Goal: Task Accomplishment & Management: Use online tool/utility

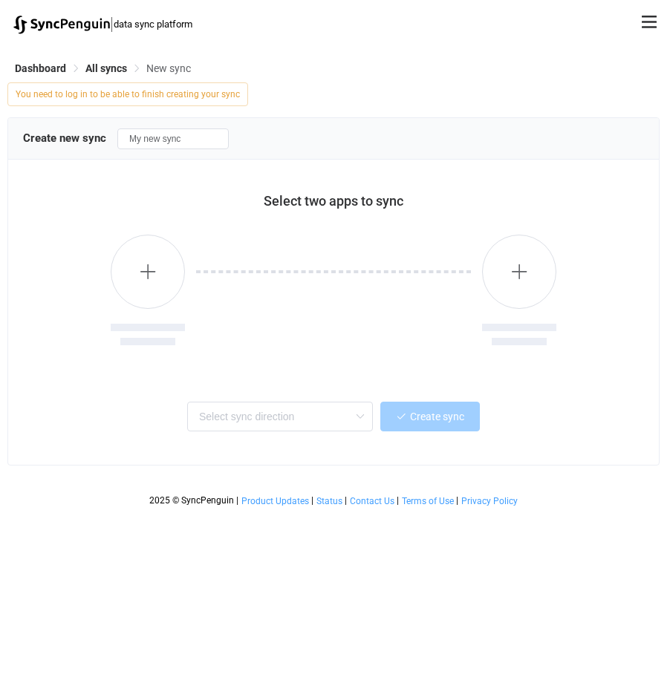
click at [118, 75] on div "Dashboard All syncs New sync" at bounding box center [333, 71] width 652 height 22
click at [105, 67] on span "All syncs" at bounding box center [106, 68] width 42 height 12
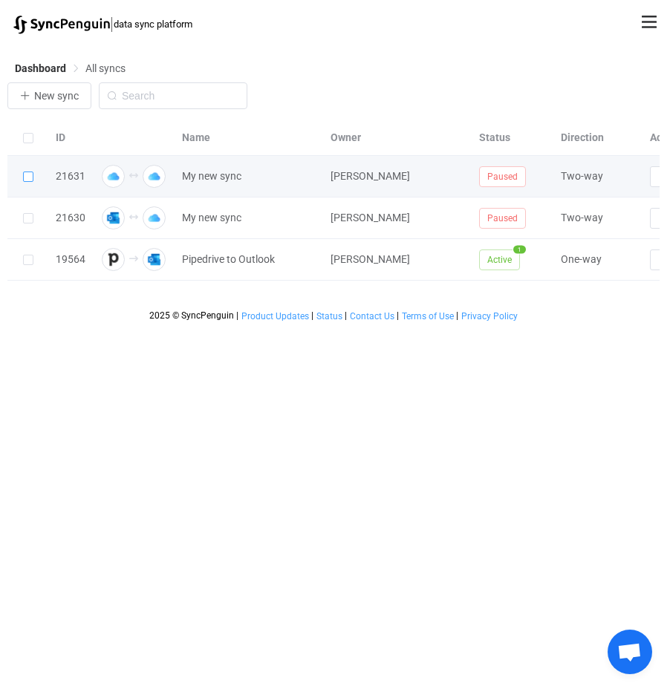
click at [25, 174] on span at bounding box center [28, 177] width 10 height 10
click at [33, 172] on input "checkbox" at bounding box center [33, 172] width 0 height 0
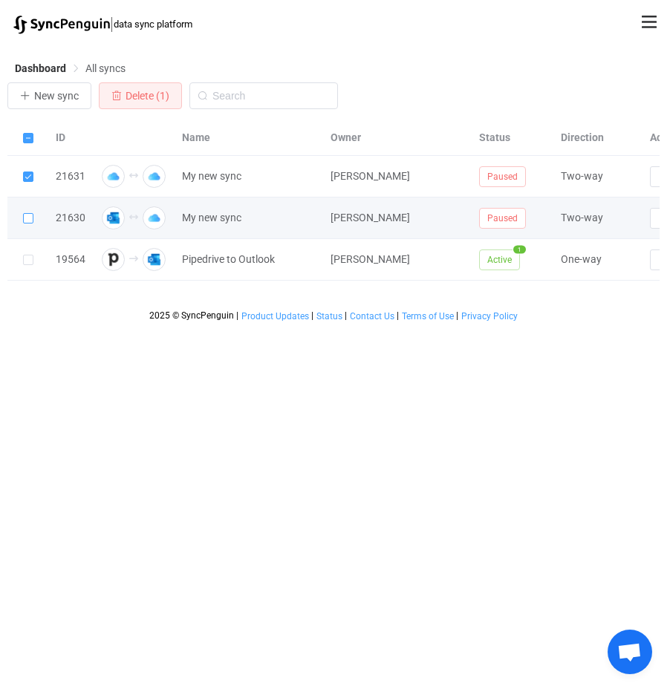
click at [27, 218] on span at bounding box center [28, 218] width 10 height 10
click at [33, 213] on input "checkbox" at bounding box center [33, 213] width 0 height 0
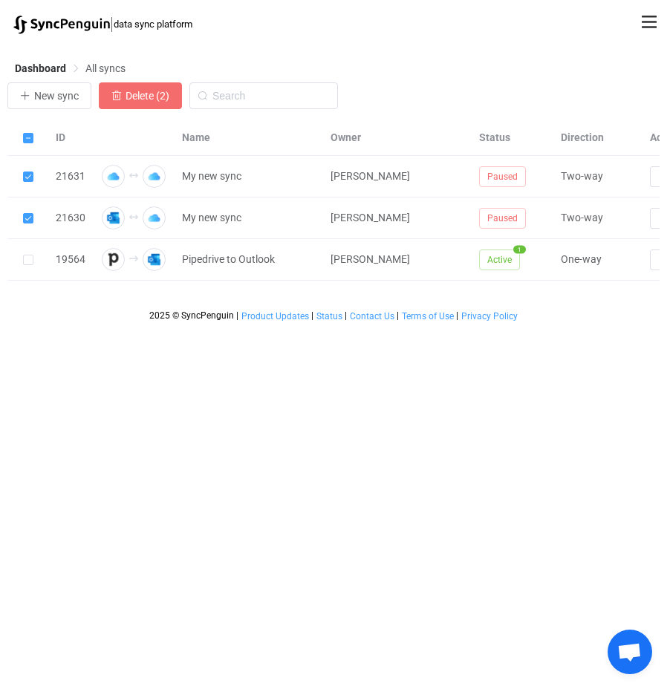
click at [163, 95] on span "Delete (2)" at bounding box center [148, 96] width 44 height 12
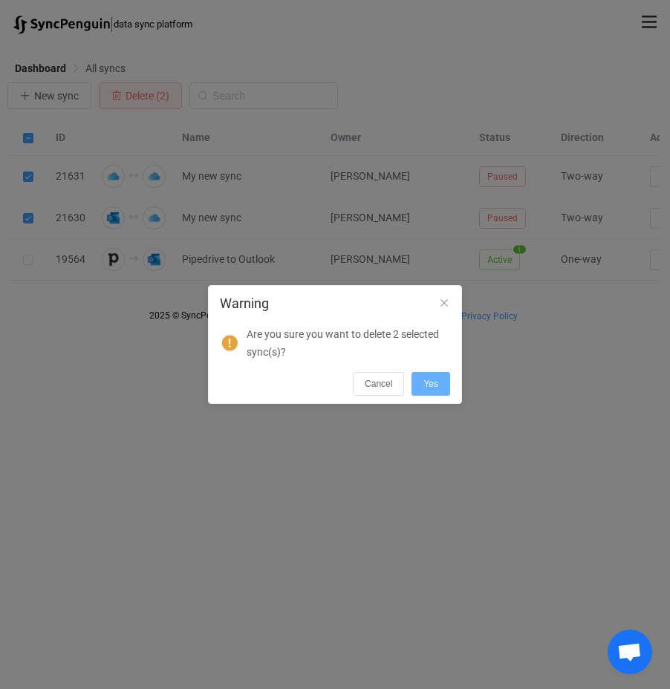
click at [438, 381] on button "Yes" at bounding box center [431, 384] width 39 height 24
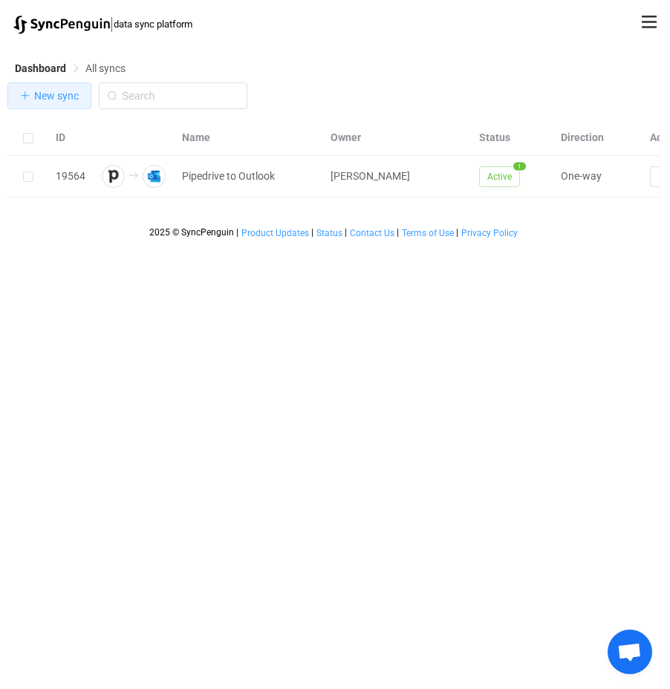
click at [34, 96] on span "New sync" at bounding box center [56, 96] width 45 height 12
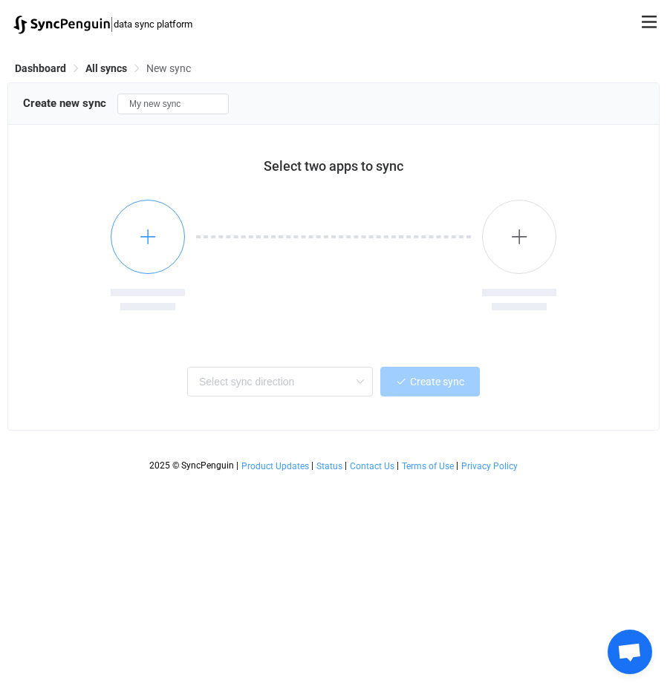
click at [154, 230] on icon "button" at bounding box center [148, 236] width 19 height 19
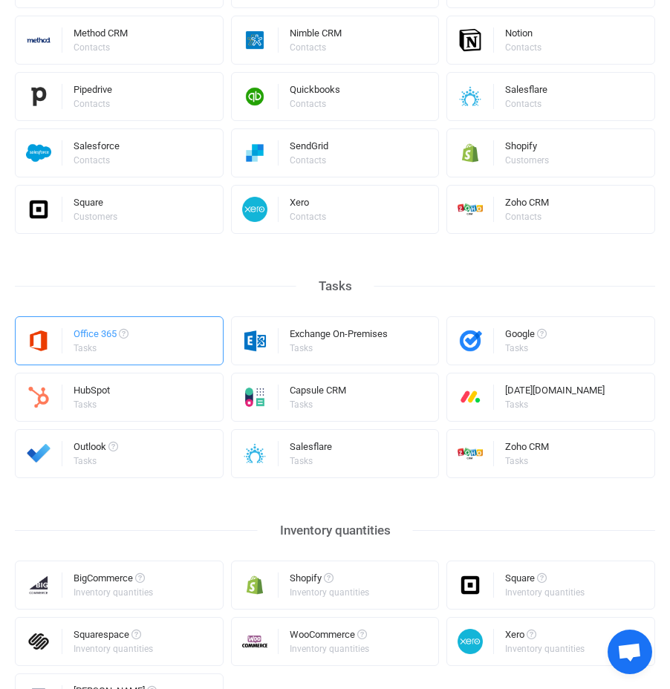
scroll to position [841, 0]
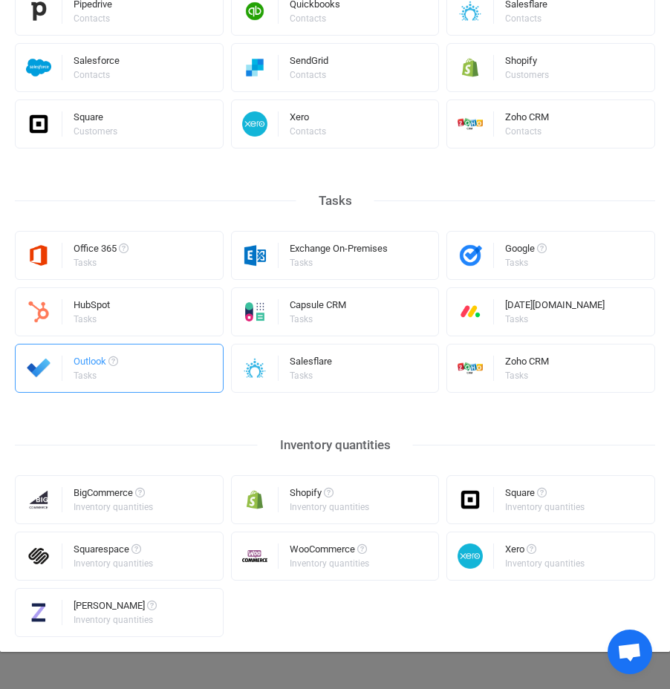
click at [76, 370] on div "Outlook" at bounding box center [96, 364] width 45 height 15
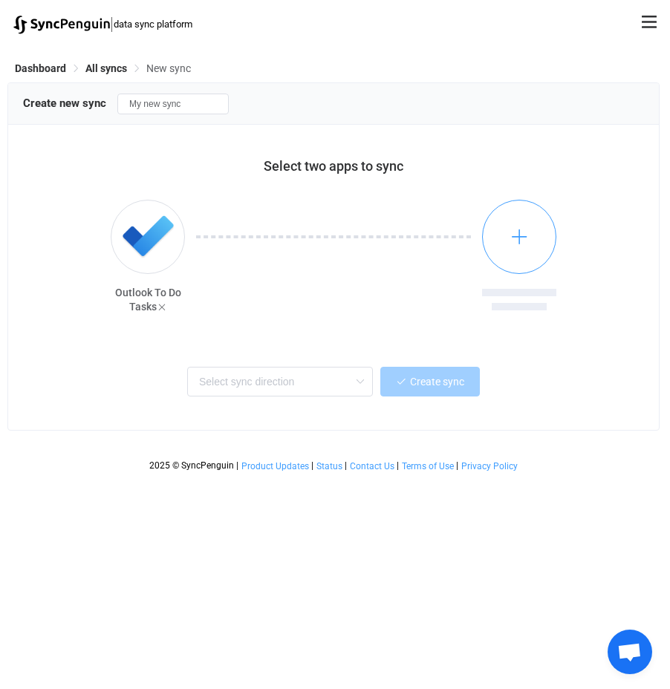
click at [530, 243] on button "button" at bounding box center [519, 237] width 74 height 74
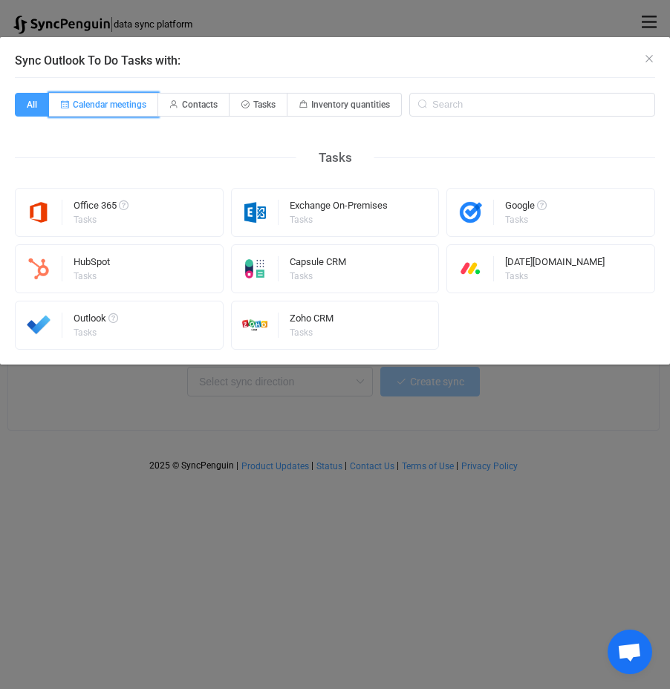
click at [96, 107] on span "Calendar meetings" at bounding box center [110, 105] width 74 height 10
click at [62, 105] on input "Calendar meetings" at bounding box center [58, 100] width 10 height 10
radio input "true"
radio input "false"
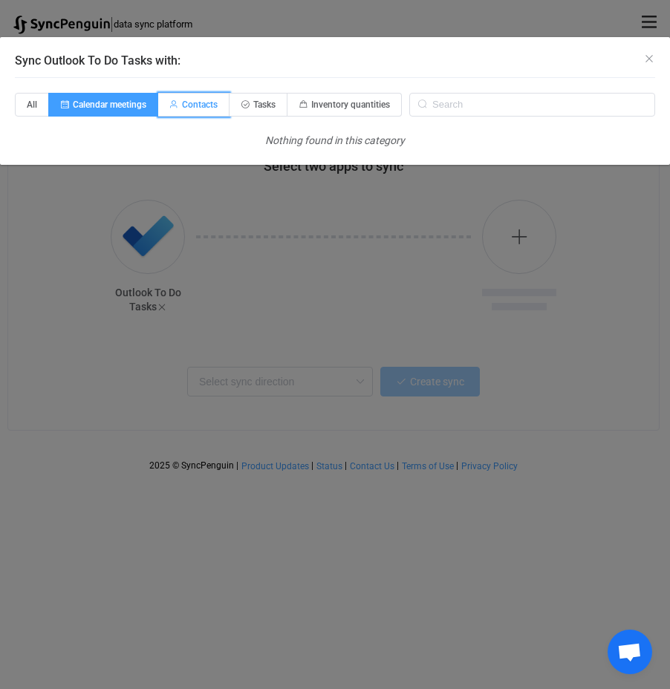
click at [198, 102] on span "Contacts" at bounding box center [200, 105] width 36 height 10
click at [172, 102] on input "Contacts" at bounding box center [167, 100] width 10 height 10
radio input "true"
radio input "false"
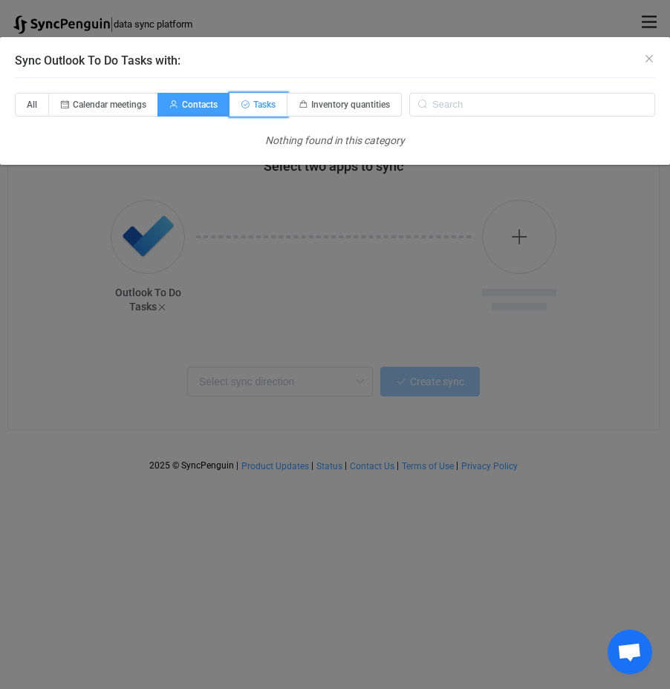
click at [253, 100] on span "Tasks" at bounding box center [259, 105] width 58 height 24
click at [243, 100] on input "Tasks" at bounding box center [238, 100] width 10 height 10
radio input "true"
radio input "false"
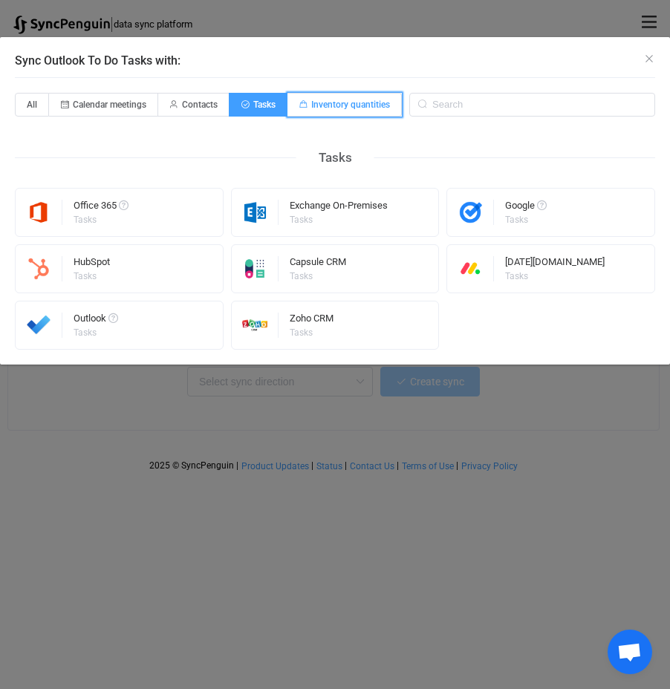
click at [360, 105] on span "Inventory quantities" at bounding box center [350, 105] width 79 height 10
click at [301, 105] on input "Inventory quantities" at bounding box center [296, 100] width 10 height 10
radio input "true"
radio input "false"
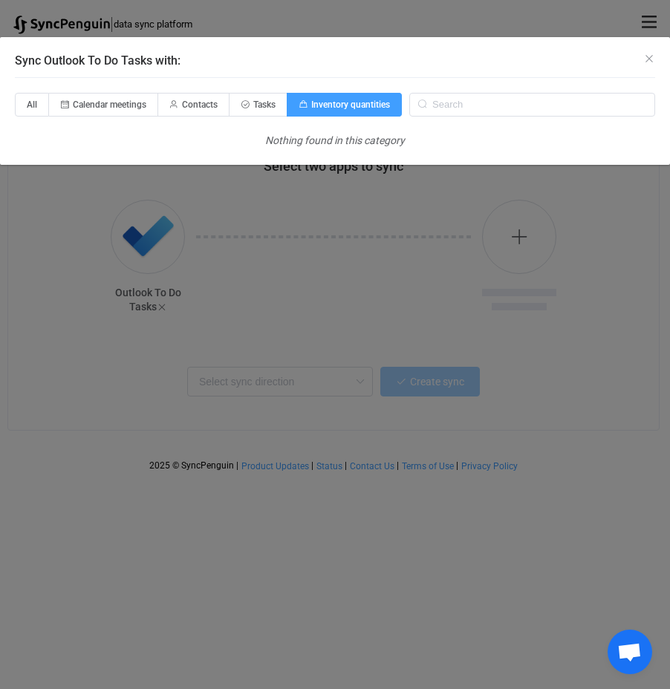
click at [657, 59] on div "Sync Outlook To Do Tasks with:" at bounding box center [335, 57] width 670 height 40
click at [652, 60] on icon "Close" at bounding box center [649, 59] width 12 height 12
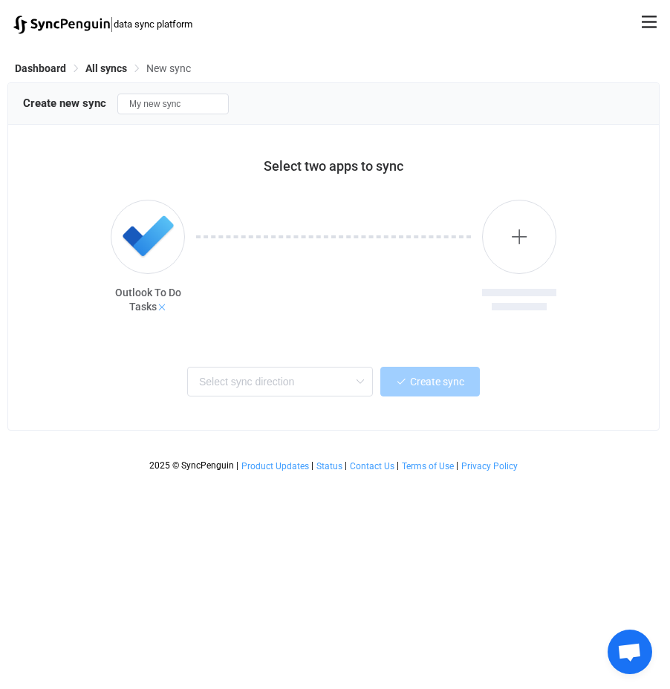
click at [164, 306] on icon at bounding box center [162, 307] width 10 height 10
click at [147, 224] on button "button" at bounding box center [148, 237] width 74 height 74
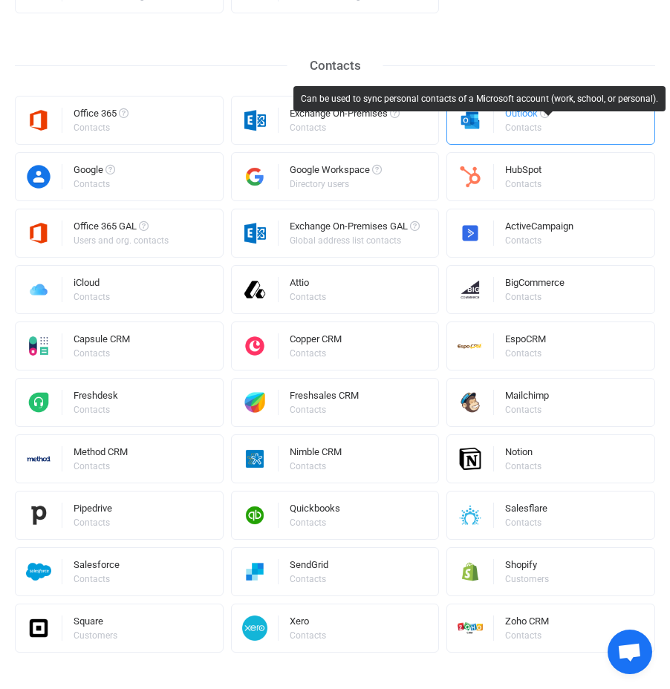
scroll to position [353, 0]
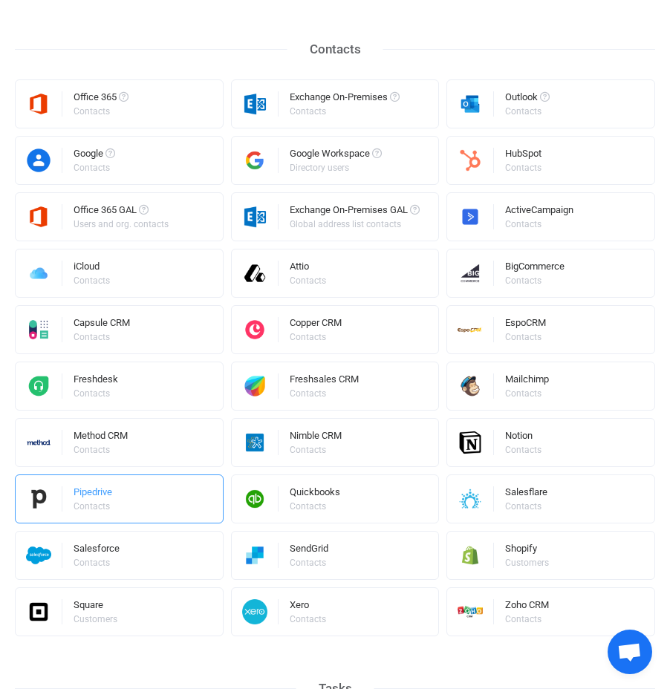
click at [148, 498] on div "Pipedrive Contacts" at bounding box center [119, 499] width 209 height 49
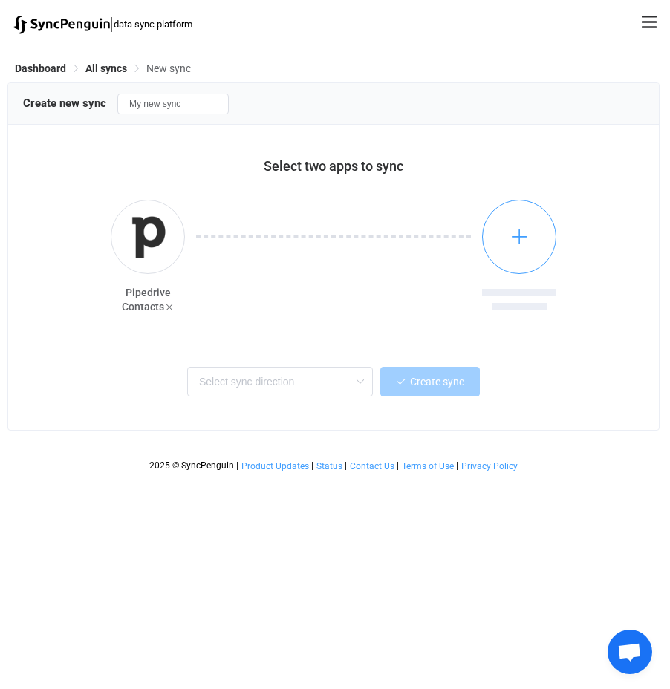
click at [530, 230] on button "button" at bounding box center [519, 237] width 74 height 74
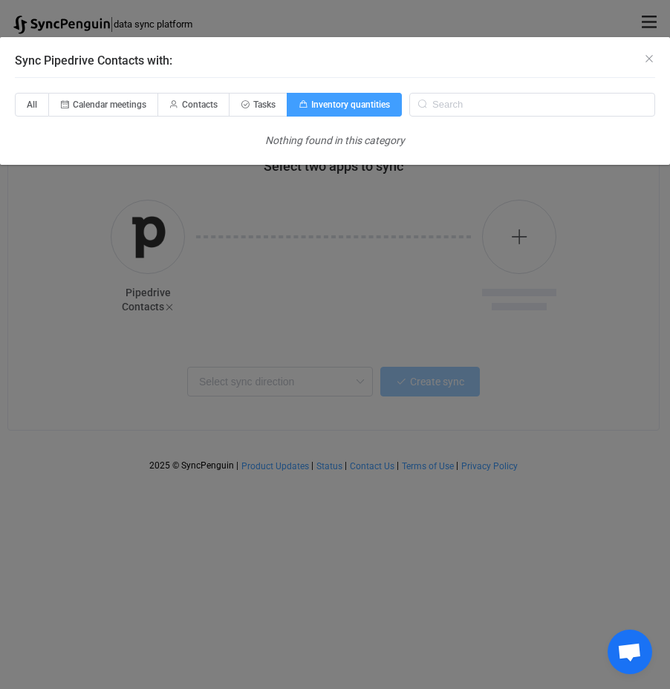
click at [300, 344] on div "Sync Pipedrive Contacts with: All Calendar meetings Contacts Tasks Inventory qu…" at bounding box center [335, 344] width 670 height 689
